Goal: Task Accomplishment & Management: Manage account settings

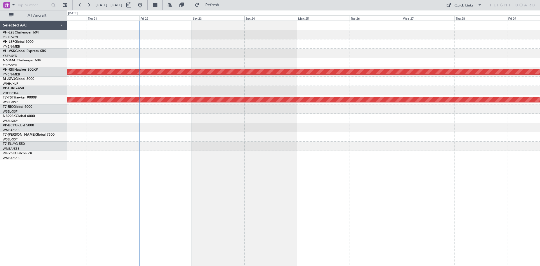
click at [189, 84] on div "Planned Maint [GEOGRAPHIC_DATA] ([GEOGRAPHIC_DATA]) Planned Maint [GEOGRAPHIC_D…" at bounding box center [303, 90] width 473 height 139
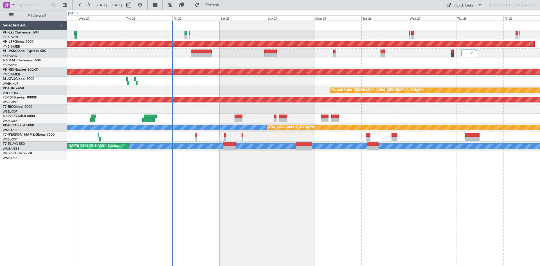
click at [325, 59] on div "Unplanned Maint Sydney ([PERSON_NAME] Intl) Unplanned Maint Wichita (Wichita Mi…" at bounding box center [303, 90] width 473 height 139
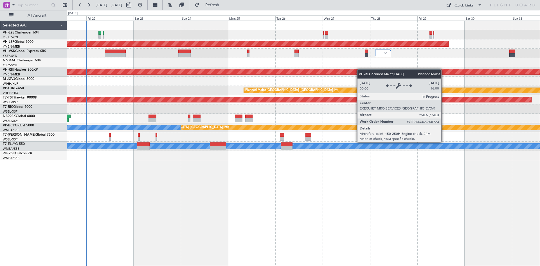
click at [349, 69] on div "Unplanned Maint Sydney ([PERSON_NAME] Intl) Unplanned Maint Wichita (Wichita Mi…" at bounding box center [303, 90] width 473 height 139
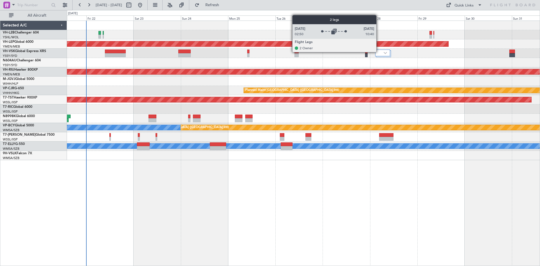
click at [379, 52] on div at bounding box center [382, 53] width 15 height 7
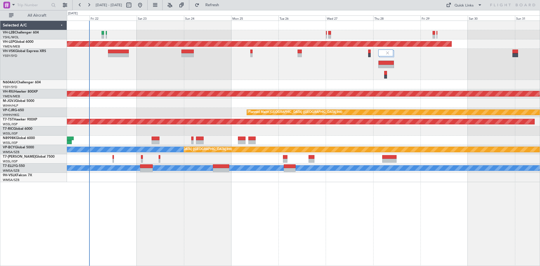
click at [339, 70] on div at bounding box center [303, 64] width 473 height 31
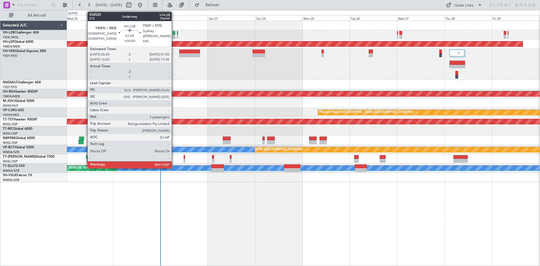
click at [174, 35] on div at bounding box center [174, 37] width 3 height 4
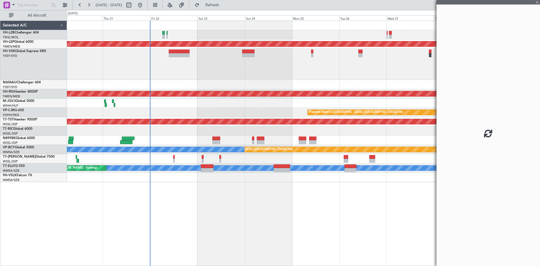
click at [267, 66] on div at bounding box center [303, 64] width 473 height 31
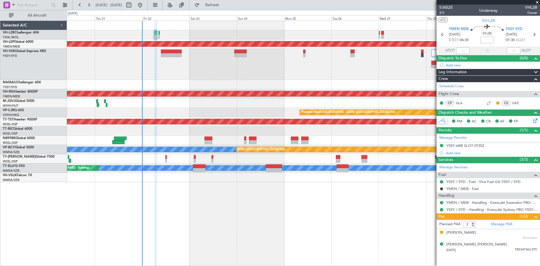
click at [211, 81] on div "Unplanned Maint Sydney ([PERSON_NAME] Intl) Unplanned Maint Wichita (Wichita Mi…" at bounding box center [303, 101] width 473 height 161
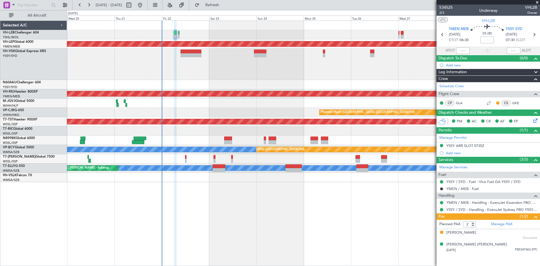
click at [231, 74] on div at bounding box center [303, 64] width 473 height 31
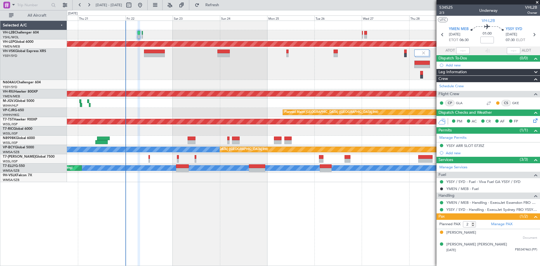
click at [219, 89] on div at bounding box center [303, 84] width 473 height 9
click at [244, 70] on div at bounding box center [303, 64] width 473 height 31
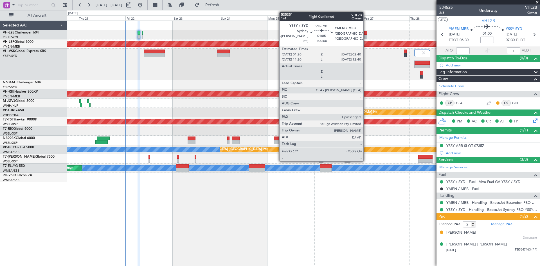
click at [366, 36] on div at bounding box center [365, 37] width 3 height 4
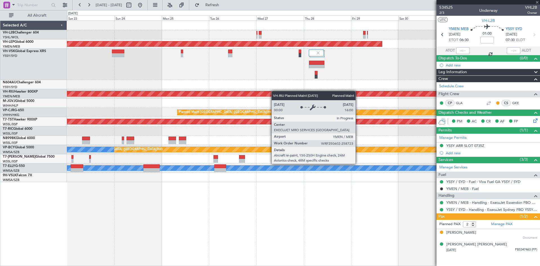
type input "1"
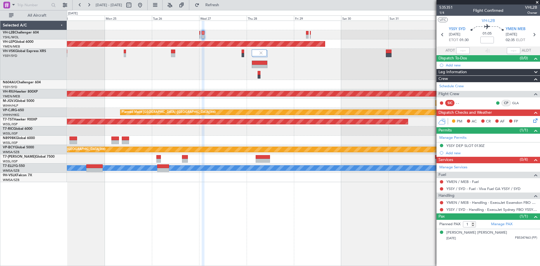
click at [225, 65] on div at bounding box center [303, 64] width 473 height 31
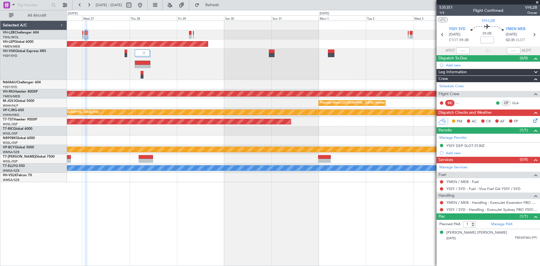
click at [215, 82] on div "Unplanned Maint Wichita (Wichita Mid-continent) Planned Maint Melbourne (Essend…" at bounding box center [303, 101] width 473 height 161
click at [86, 8] on button at bounding box center [88, 5] width 9 height 9
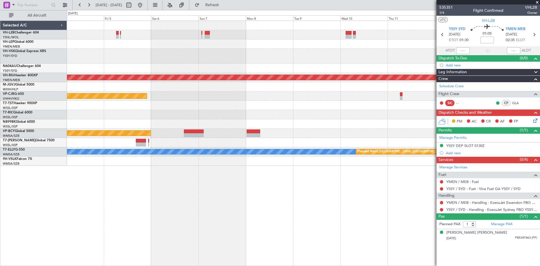
click at [359, 46] on div at bounding box center [303, 43] width 473 height 9
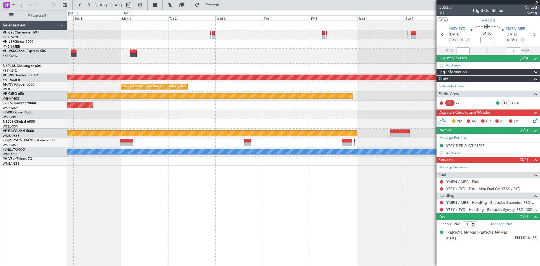
click at [359, 49] on div at bounding box center [303, 56] width 473 height 15
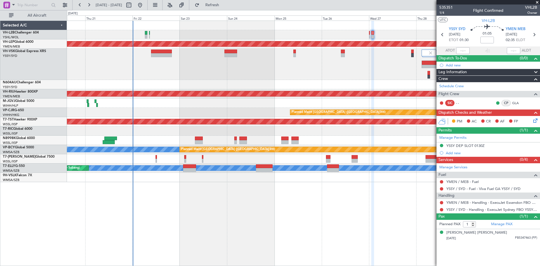
click at [144, 73] on div at bounding box center [303, 64] width 473 height 31
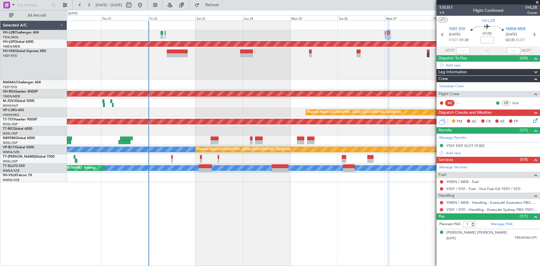
click at [209, 70] on div at bounding box center [303, 64] width 473 height 31
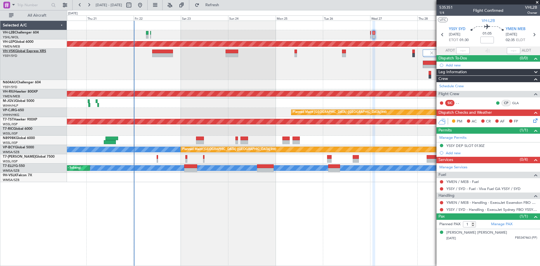
click at [36, 51] on link "VH-VSK Global Express XRS" at bounding box center [24, 51] width 43 height 3
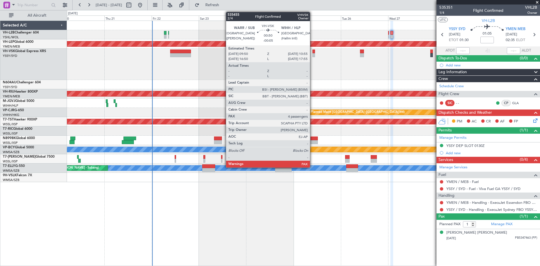
click at [313, 54] on div at bounding box center [314, 55] width 2 height 4
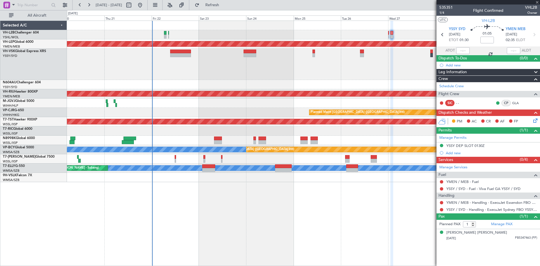
type input "-00:05"
type input "4"
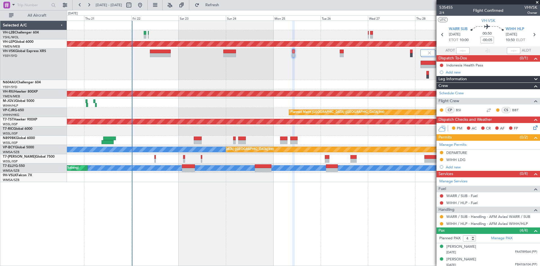
click at [286, 84] on div at bounding box center [303, 84] width 473 height 9
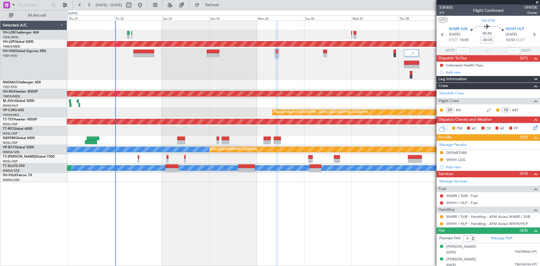
click at [307, 82] on div "Unplanned Maint Sydney (Kingsford Smith Intl) Unplanned Maint Wichita (Wichita …" at bounding box center [303, 101] width 473 height 161
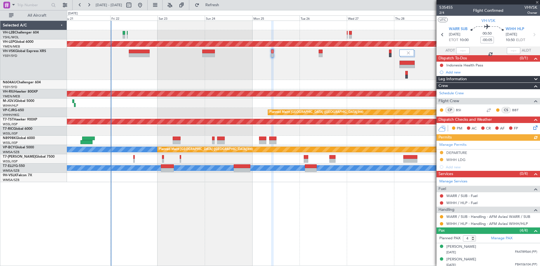
type input "2"
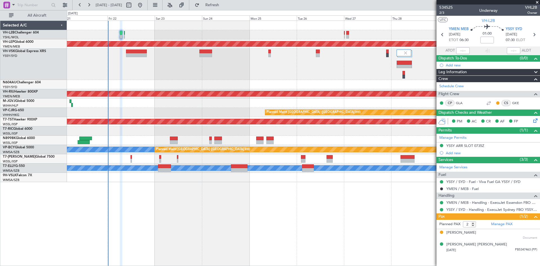
click at [385, 73] on div at bounding box center [303, 64] width 473 height 31
click at [190, 139] on div at bounding box center [303, 140] width 473 height 9
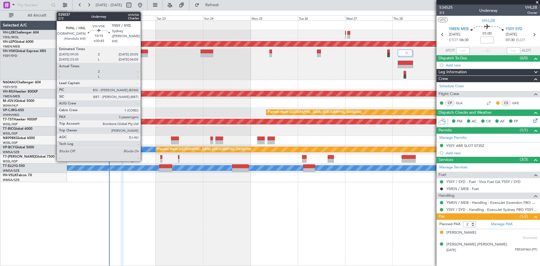
click at [143, 55] on div at bounding box center [137, 55] width 21 height 4
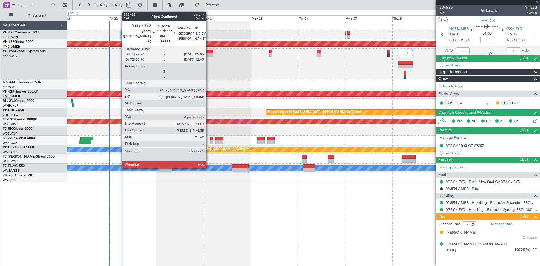
type input "+00:45"
type input "3"
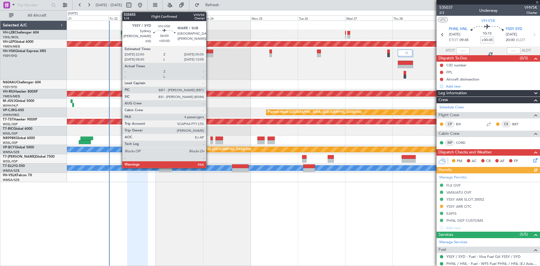
click at [209, 55] on div at bounding box center [207, 55] width 12 height 4
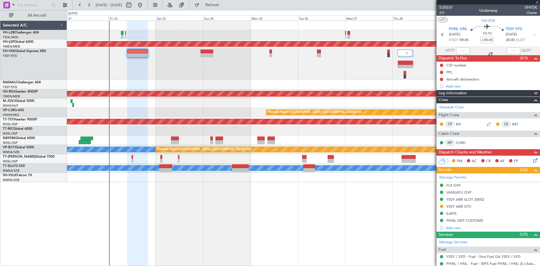
type input "4"
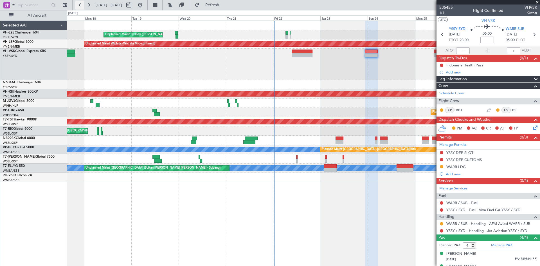
click at [80, 6] on button at bounding box center [79, 5] width 9 height 9
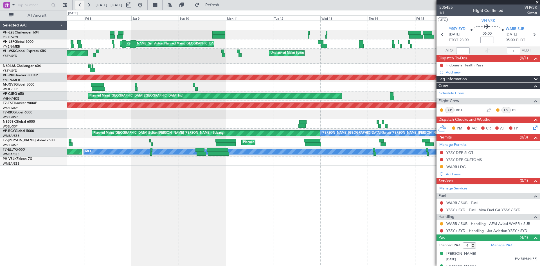
click at [80, 6] on button at bounding box center [79, 5] width 9 height 9
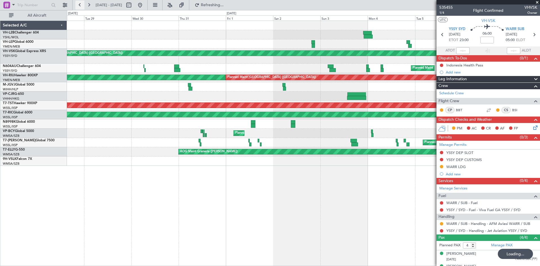
click at [80, 6] on button at bounding box center [79, 5] width 9 height 9
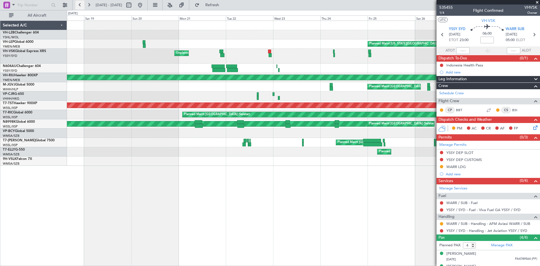
click at [80, 6] on button at bounding box center [79, 5] width 9 height 9
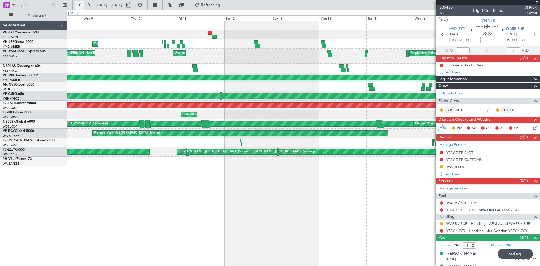
click at [80, 6] on button at bounding box center [79, 5] width 9 height 9
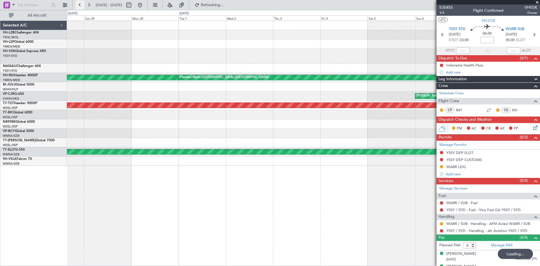
click at [80, 6] on button at bounding box center [79, 5] width 9 height 9
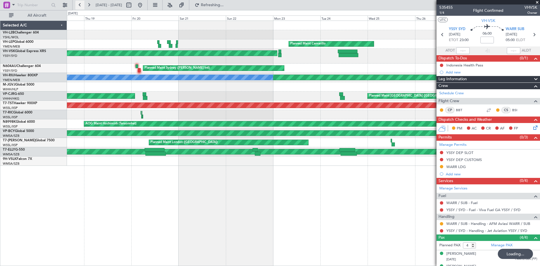
click at [80, 6] on button at bounding box center [79, 5] width 9 height 9
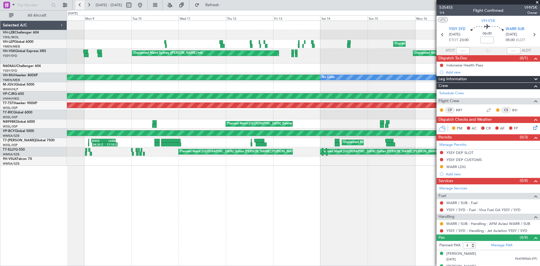
click at [80, 6] on button at bounding box center [79, 5] width 9 height 9
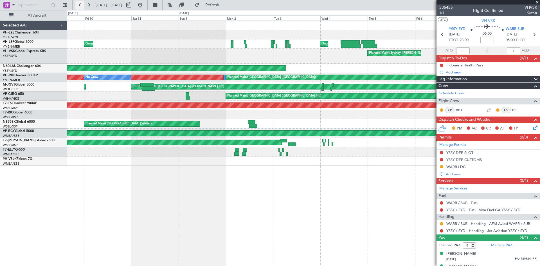
click at [80, 6] on button at bounding box center [79, 5] width 9 height 9
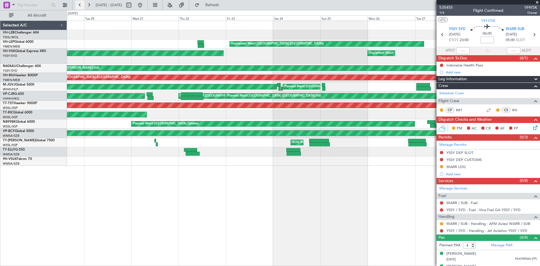
click at [80, 6] on button at bounding box center [79, 5] width 9 height 9
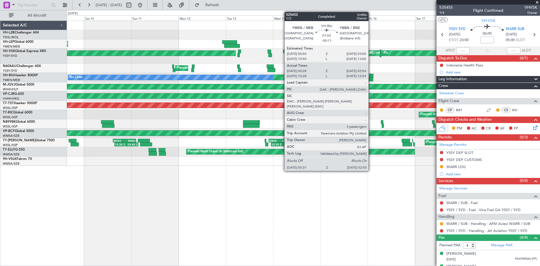
click at [371, 76] on div at bounding box center [371, 76] width 5 height 4
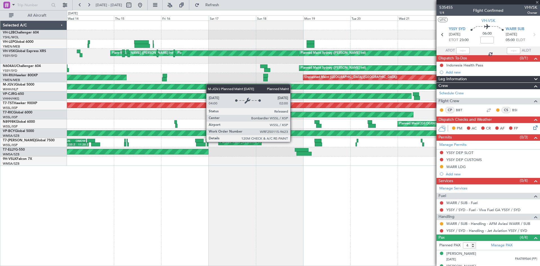
click at [160, 88] on div "Unplanned Maint Melbourne (Essendon) MEL Sydney (Kingsford Smith Intl) Planned …" at bounding box center [303, 93] width 473 height 145
type input "-00:11"
type input "00:38"
type input "02:49"
type input "3"
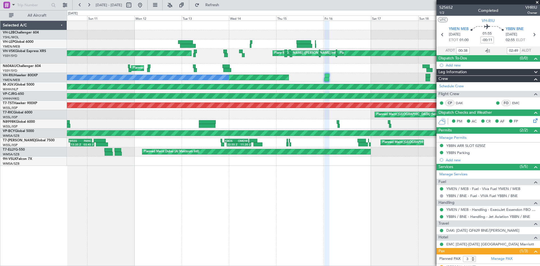
click at [324, 61] on div "Planned Maint Melbourne (Essendon) MEL Sydney (Kingsford Smith Intl) Planned Ma…" at bounding box center [303, 93] width 473 height 145
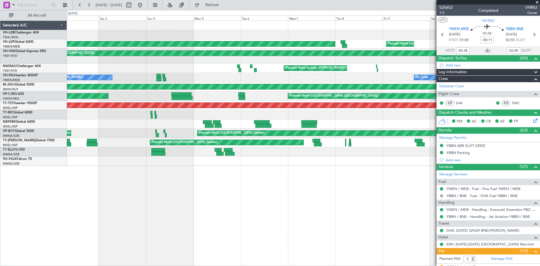
click at [332, 70] on div "Planned Maint Melbourne (Essendon) Planned Maint Melbourne (Essendon) Planned M…" at bounding box center [303, 93] width 473 height 145
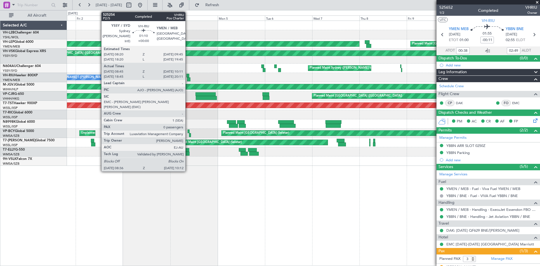
click at [188, 79] on div at bounding box center [188, 79] width 3 height 4
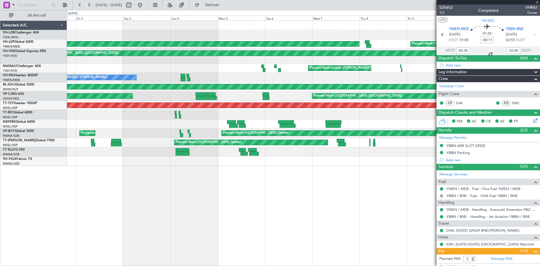
type input "08:55"
type input "10:06"
type input "0"
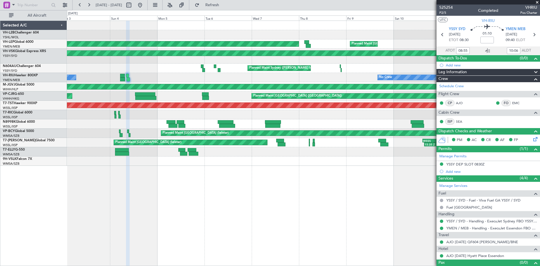
click at [184, 79] on div "Planned Maint Melbourne (Essendon) Planned Maint Melbourne (Essendon) Planned M…" at bounding box center [303, 93] width 473 height 145
click at [460, 122] on link "SEA" at bounding box center [462, 121] width 13 height 5
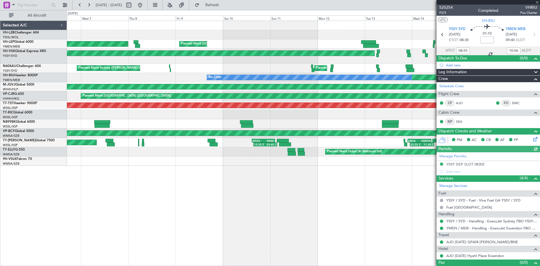
click at [192, 149] on div "Planned Maint Melbourne (Essendon) Planned Maint Melbourne (Essendon) Planned M…" at bounding box center [303, 93] width 473 height 145
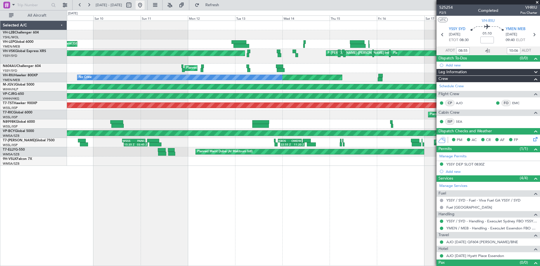
click at [145, 7] on button at bounding box center [140, 5] width 9 height 9
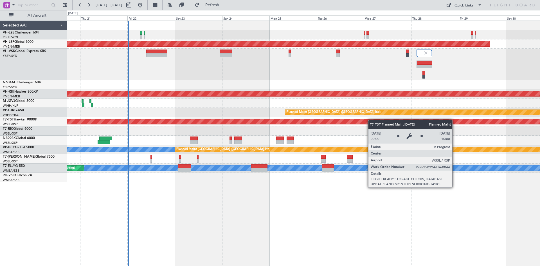
click at [328, 126] on div "Unplanned Maint Sydney (Kingsford Smith Intl) Unplanned Maint Wichita (Wichita …" at bounding box center [303, 101] width 473 height 161
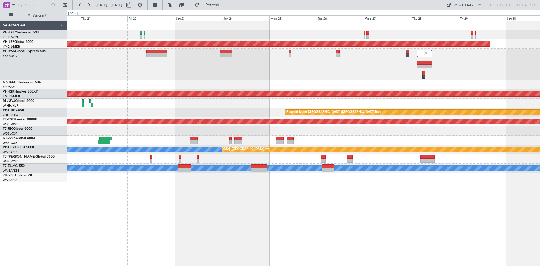
click at [158, 77] on div at bounding box center [303, 64] width 473 height 31
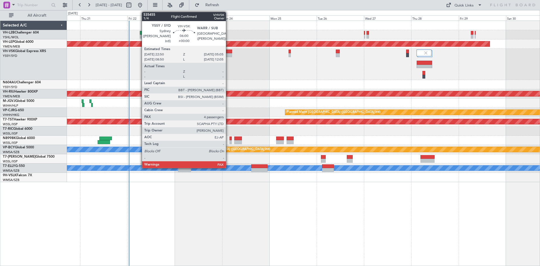
click at [228, 52] on div at bounding box center [226, 52] width 12 height 4
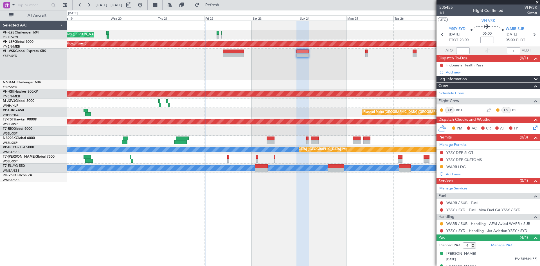
click at [328, 68] on div at bounding box center [303, 64] width 473 height 31
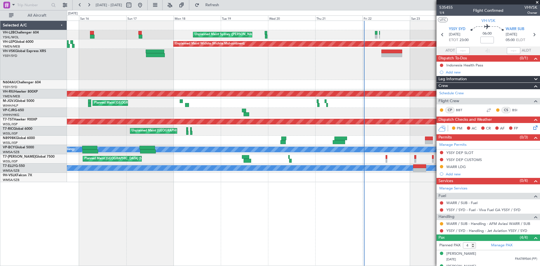
click at [339, 69] on div at bounding box center [303, 64] width 473 height 31
click at [299, 74] on div at bounding box center [303, 64] width 473 height 31
